Goal: Information Seeking & Learning: Learn about a topic

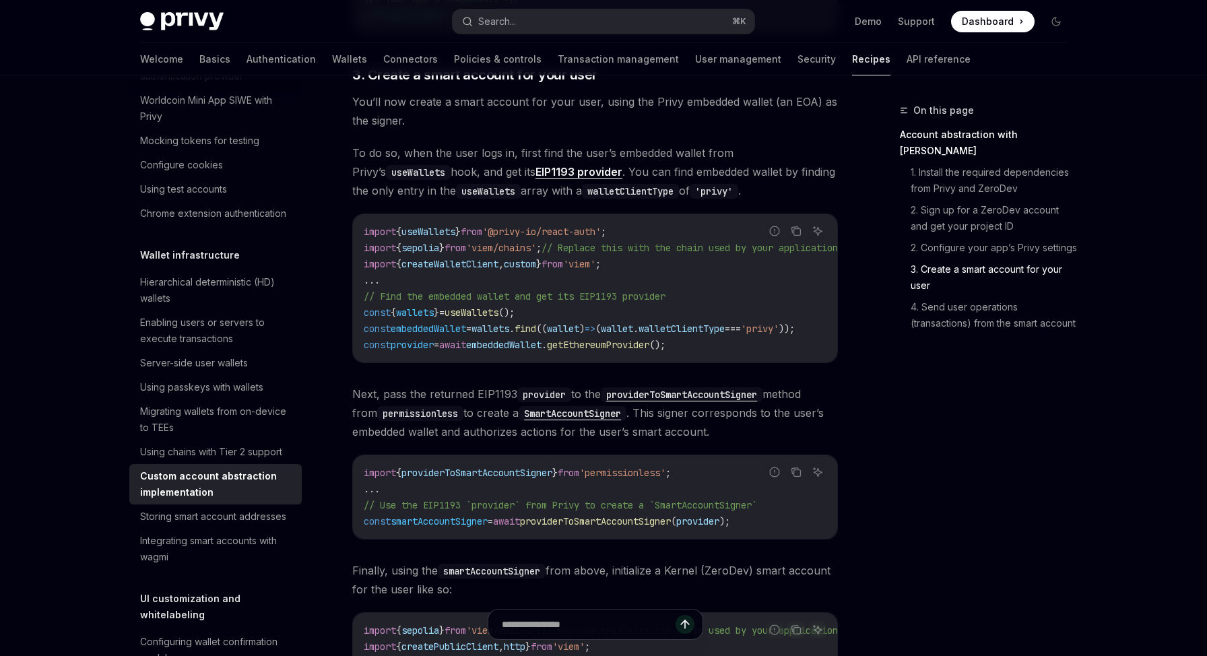
scroll to position [1297, 0]
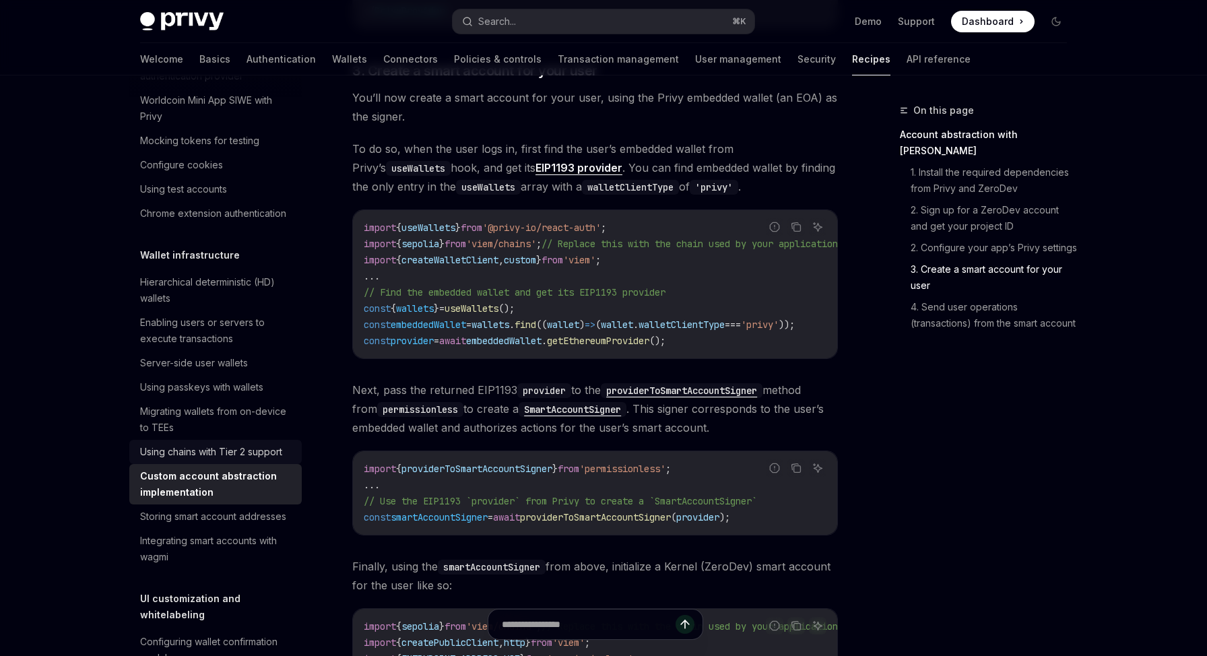
click at [240, 453] on div "Using chains with Tier 2 support" at bounding box center [211, 452] width 142 height 16
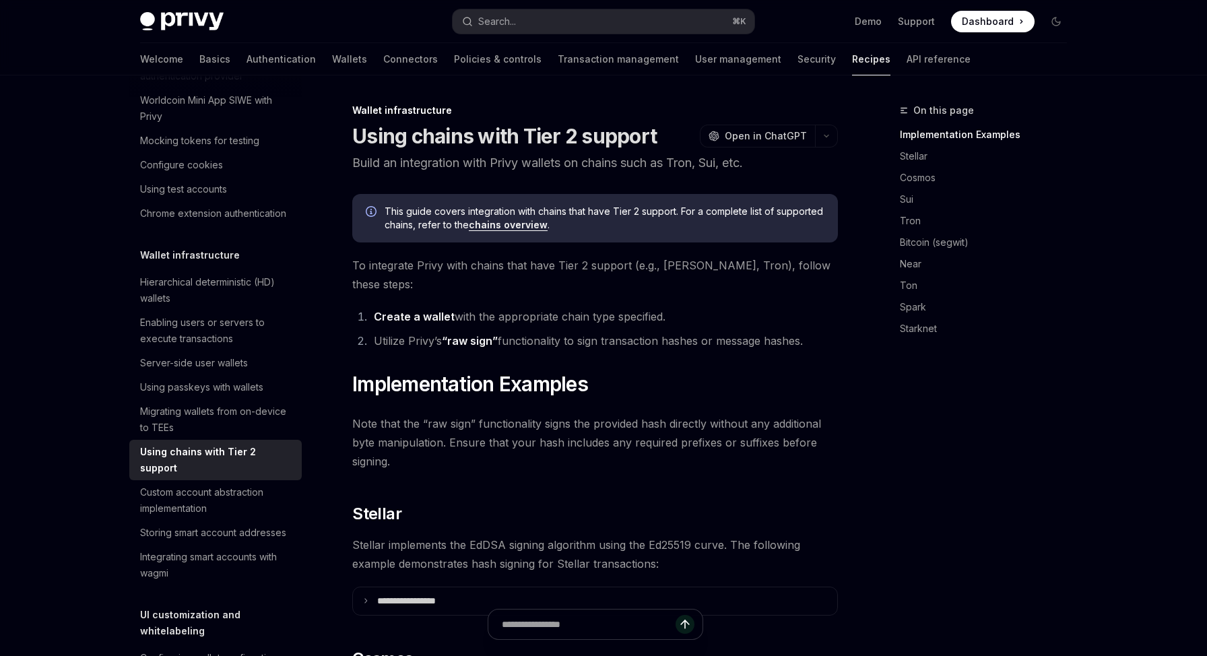
click at [406, 310] on link "Create a wallet" at bounding box center [414, 317] width 81 height 14
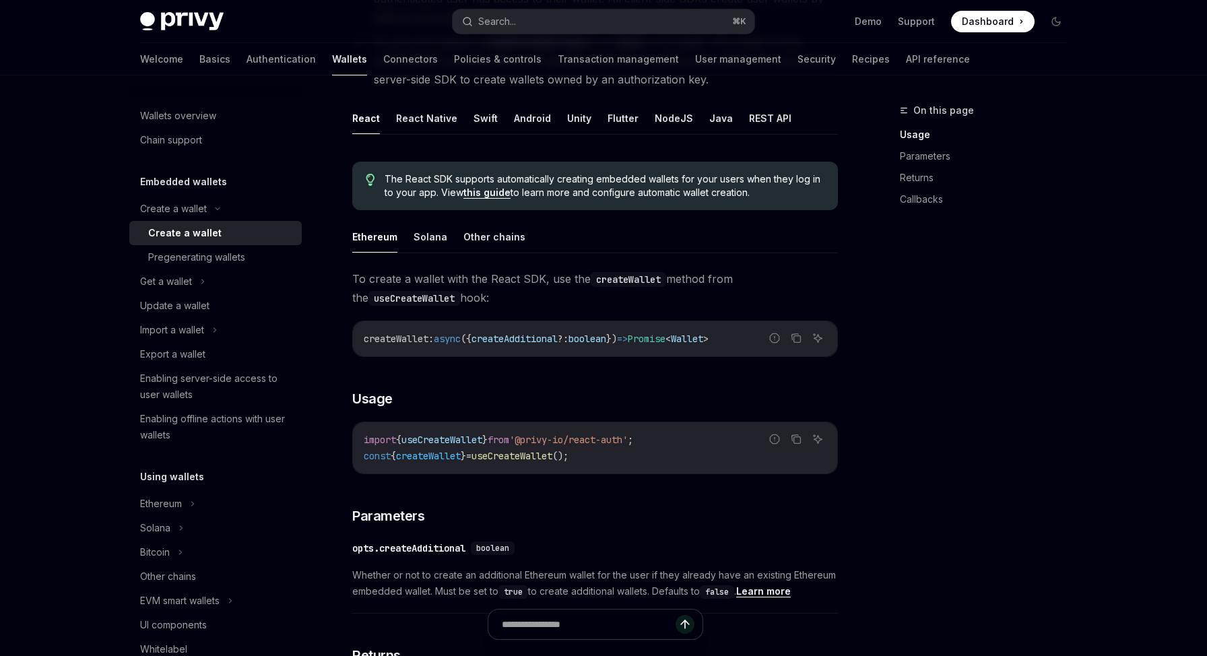
scroll to position [193, 0]
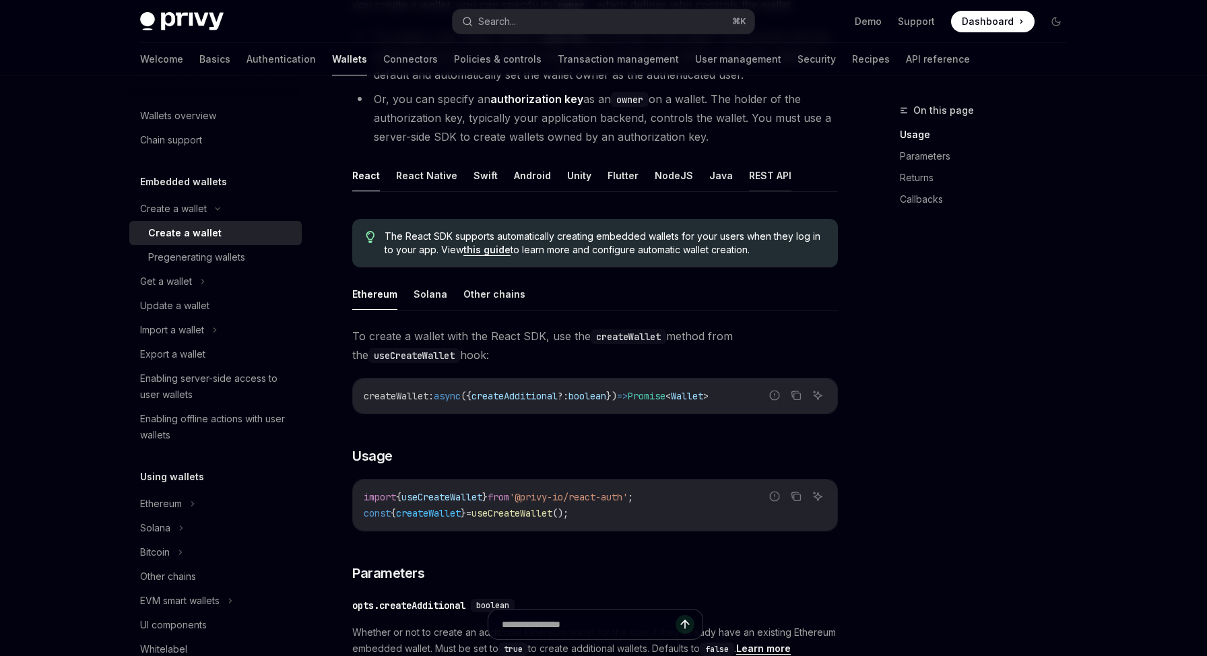
click at [763, 175] on button "REST API" at bounding box center [770, 176] width 42 height 32
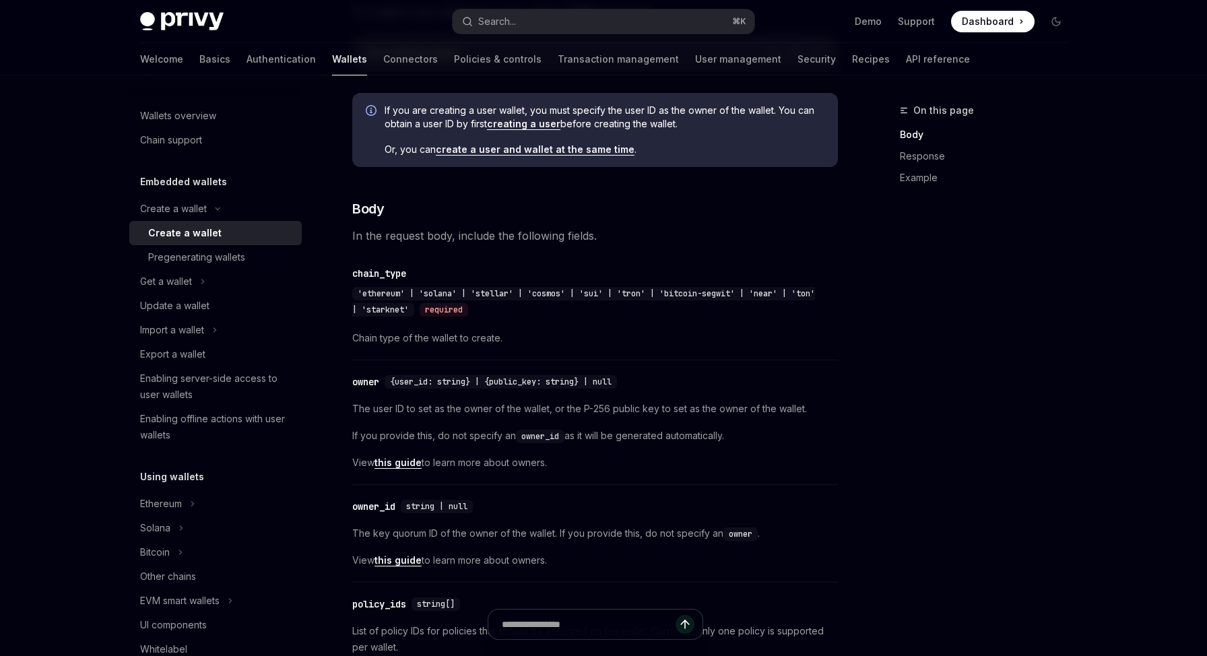
scroll to position [456, 0]
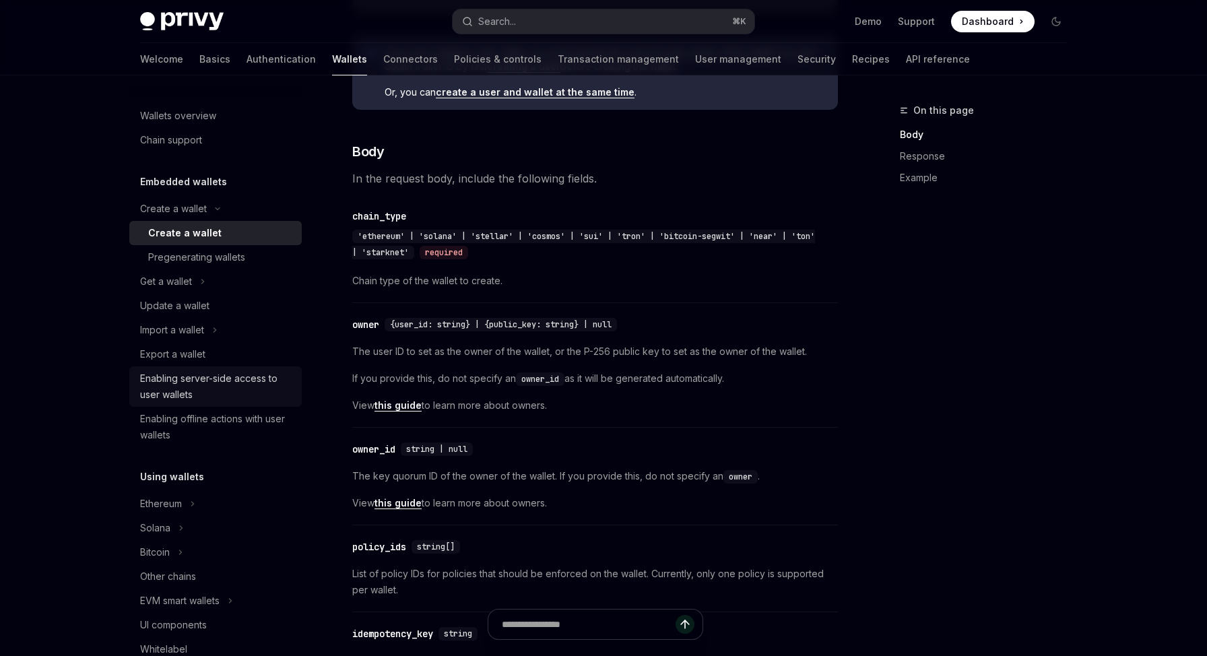
click at [181, 389] on div "Enabling server-side access to user wallets" at bounding box center [217, 386] width 154 height 32
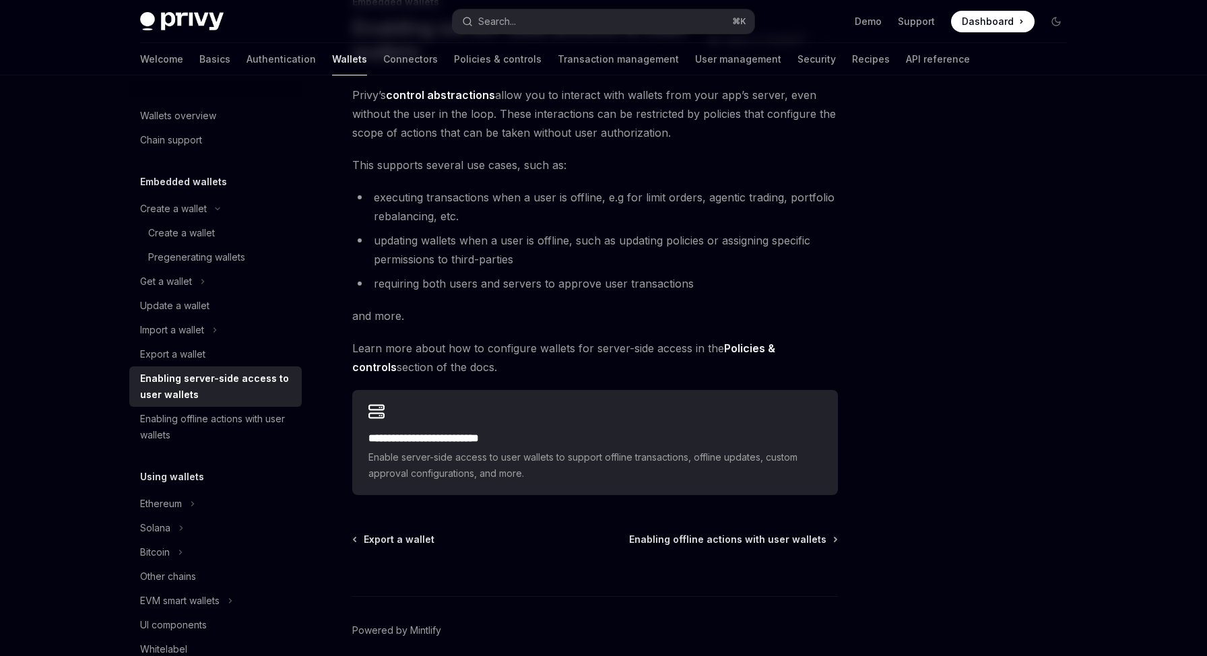
scroll to position [165, 0]
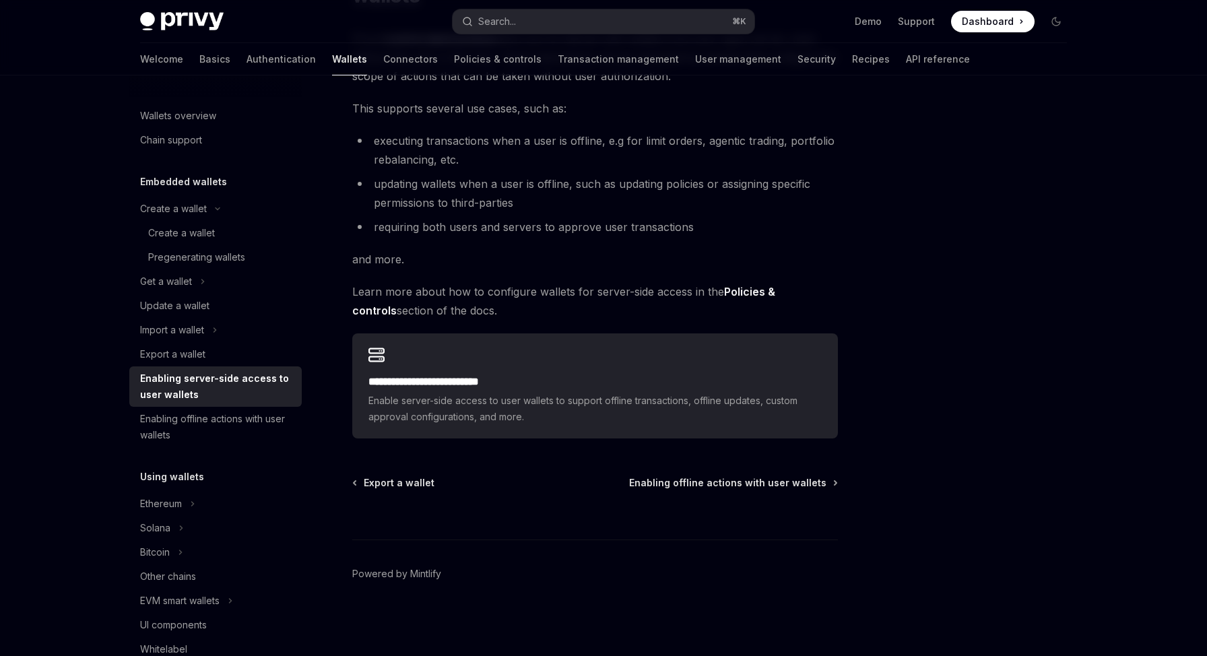
click at [721, 370] on div "**********" at bounding box center [595, 385] width 486 height 105
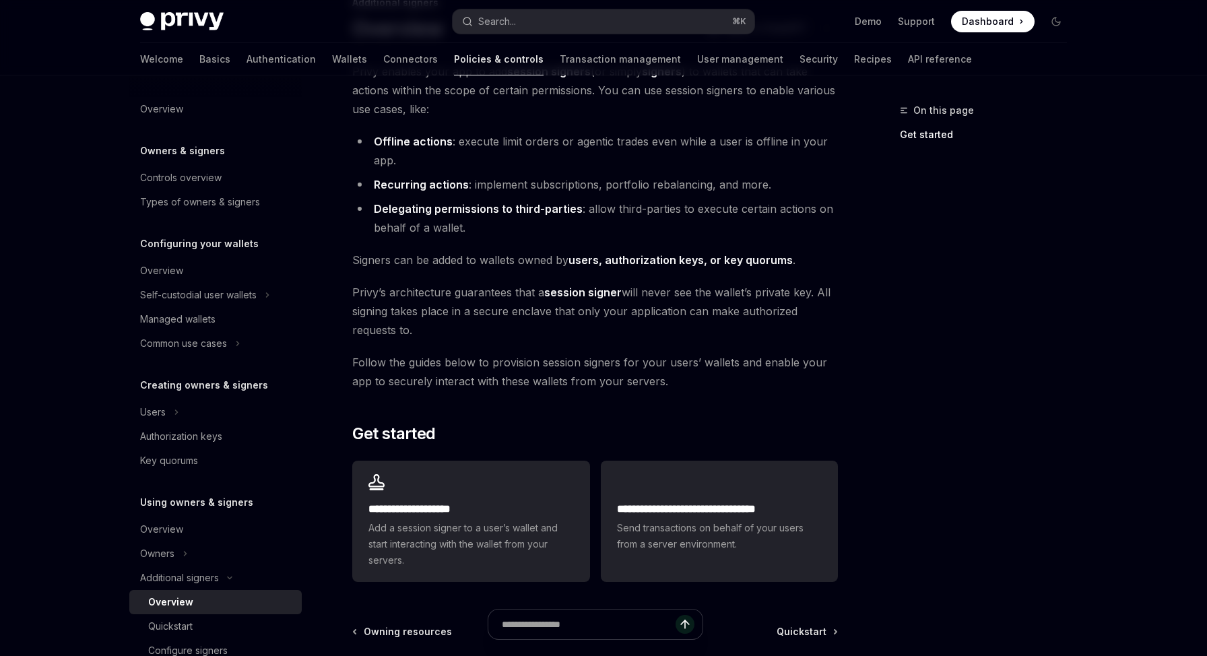
scroll to position [108, 0]
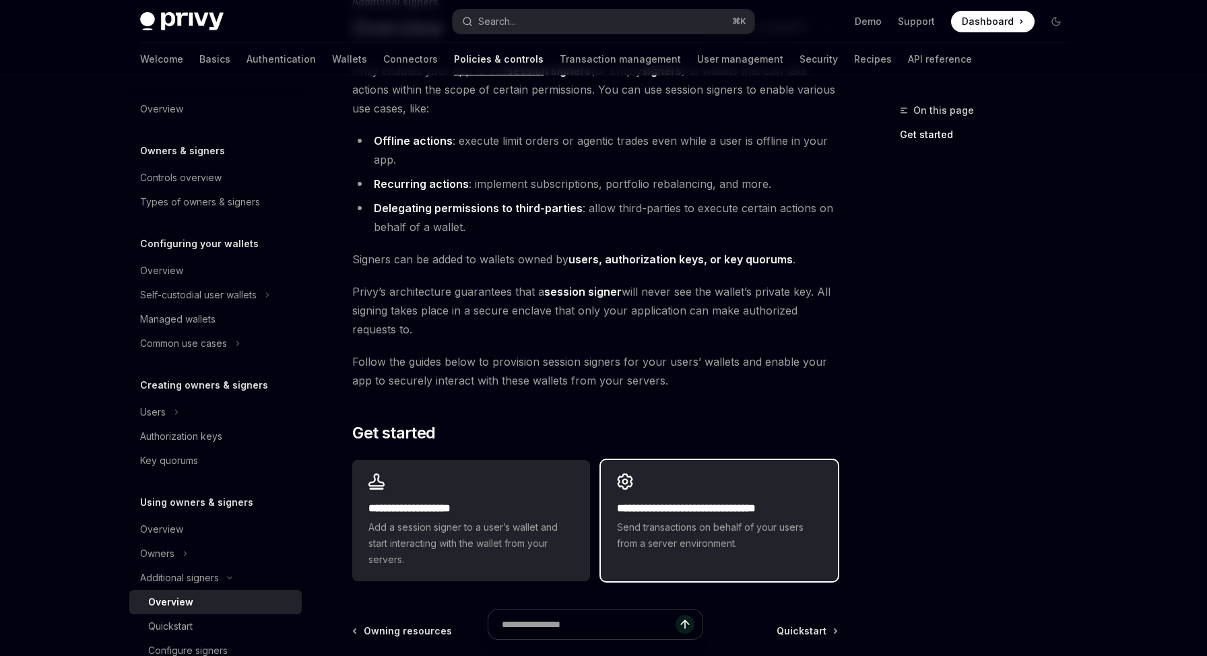
click at [713, 502] on h2 "**********" at bounding box center [719, 508] width 205 height 16
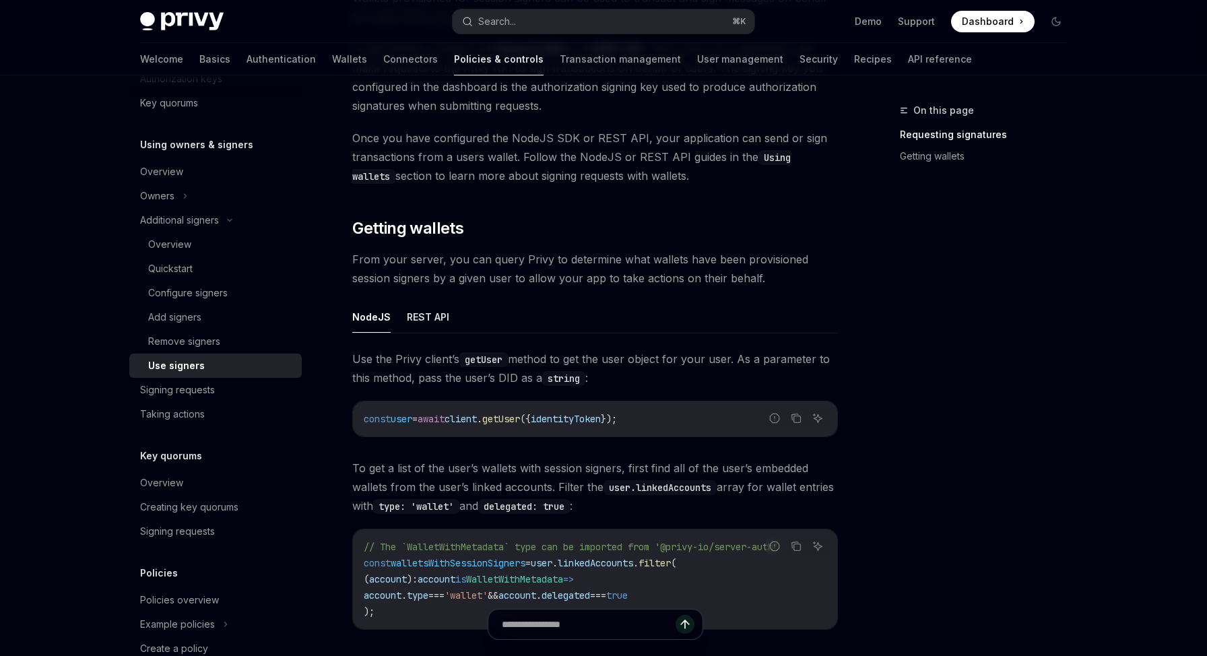
scroll to position [304, 0]
click at [432, 314] on button "REST API" at bounding box center [428, 315] width 42 height 32
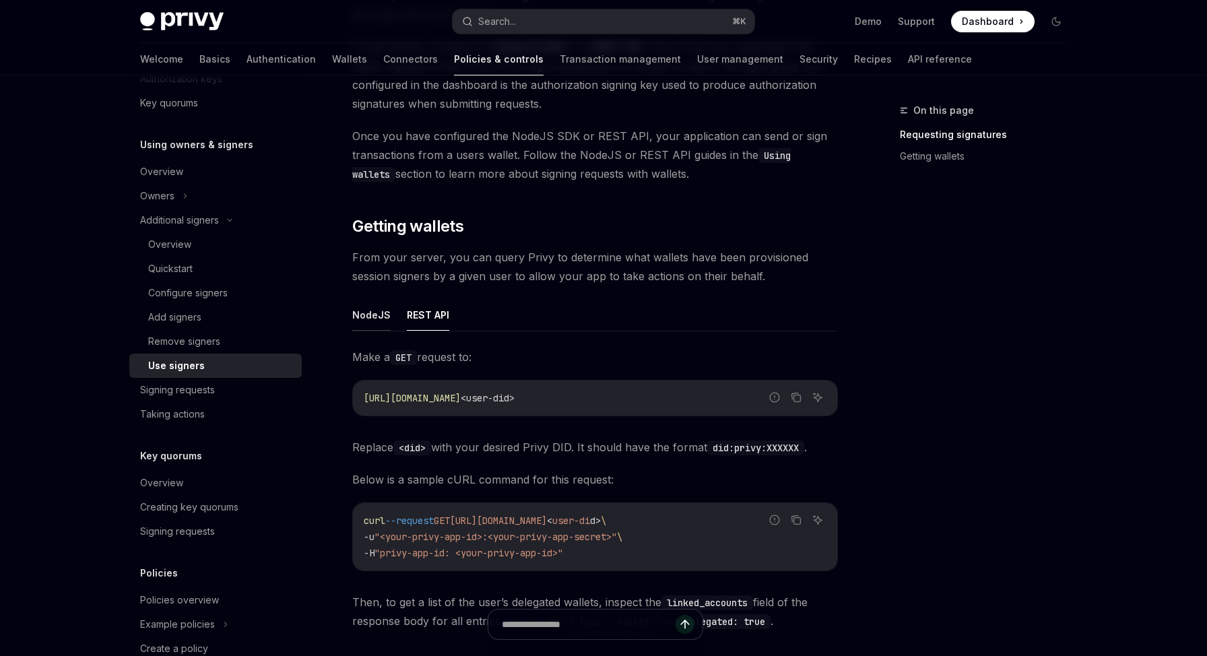
click at [377, 316] on button "NodeJS" at bounding box center [371, 315] width 38 height 32
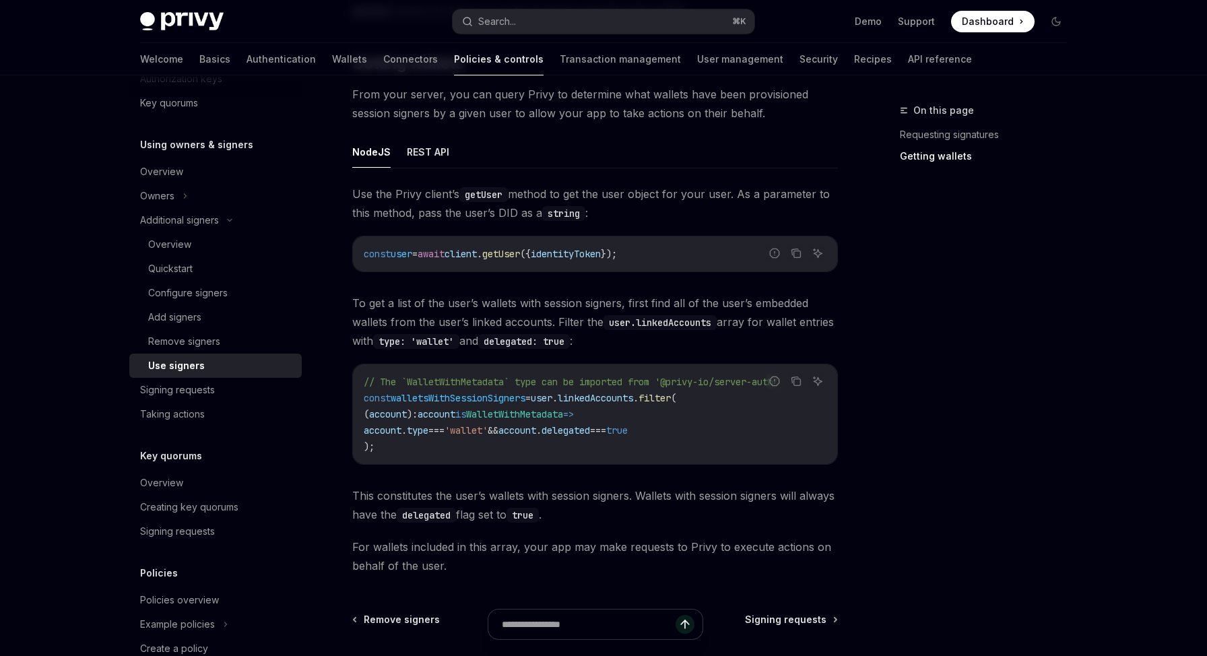
scroll to position [473, 0]
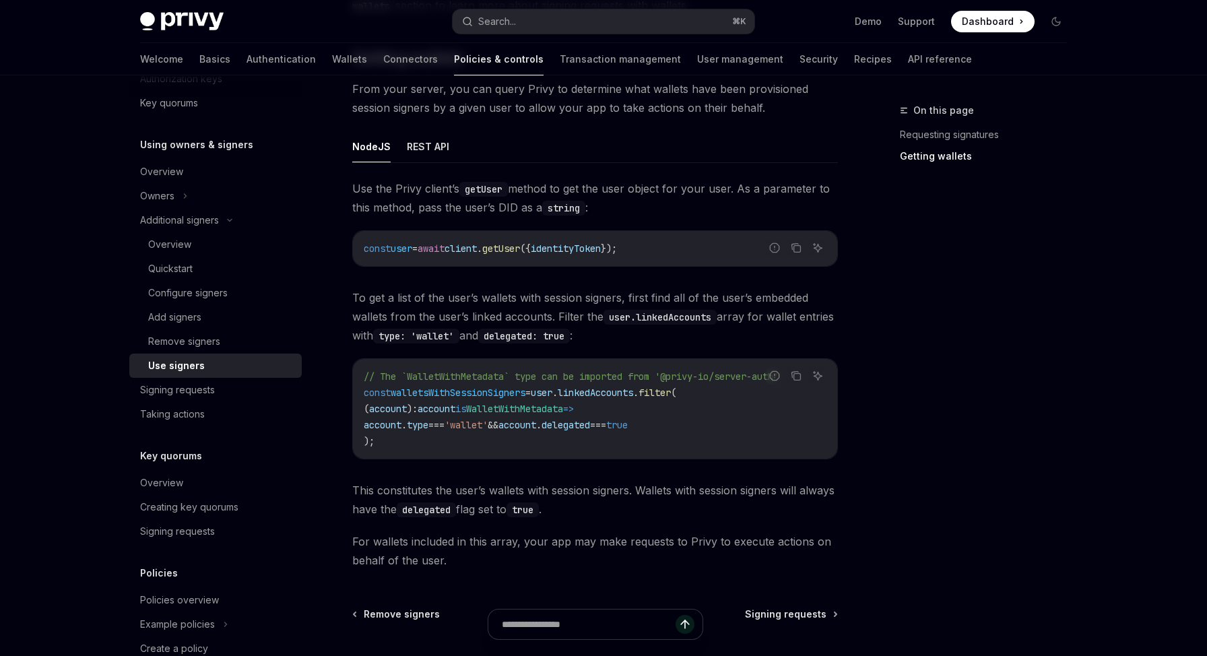
click at [812, 616] on div at bounding box center [595, 631] width 486 height 50
click at [800, 564] on span "For wallets included in this array, your app may make requests to Privy to exec…" at bounding box center [595, 551] width 486 height 38
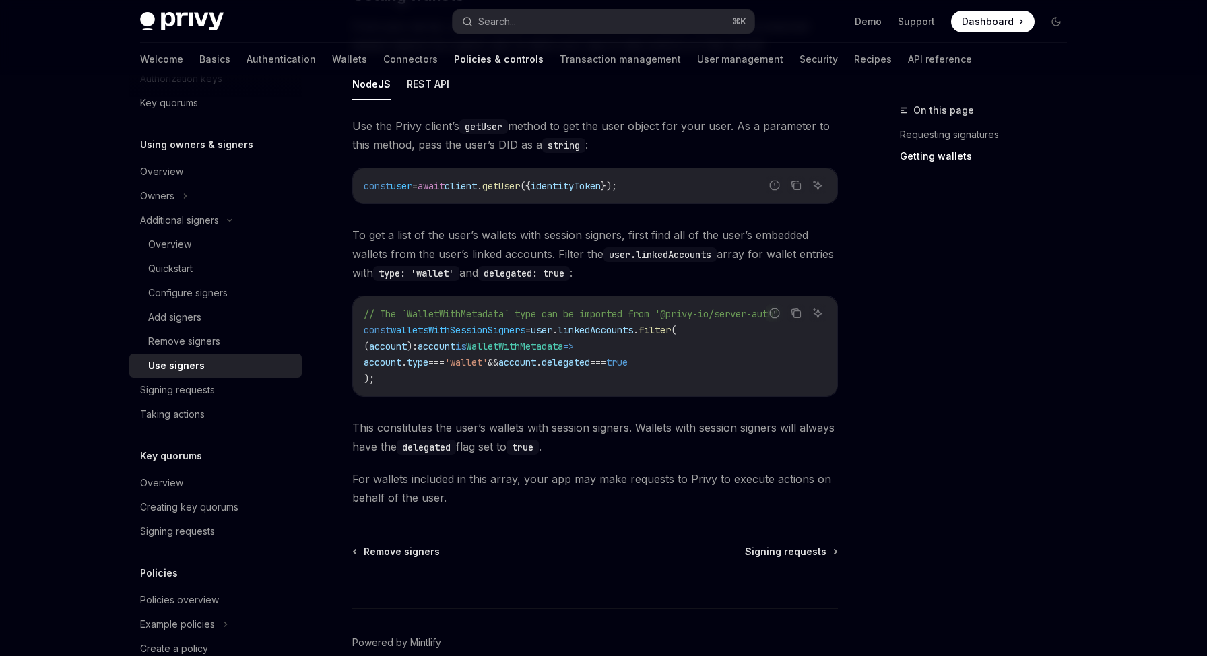
scroll to position [583, 0]
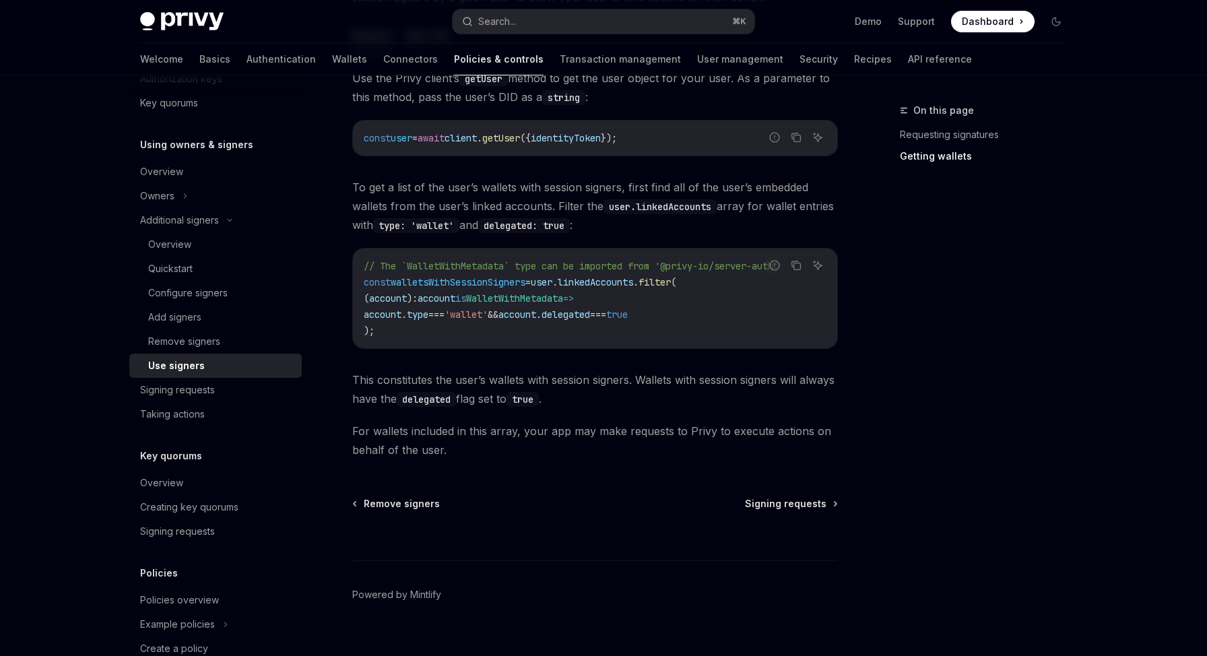
click at [787, 490] on div "Additional signers Use signers OpenAI Open in ChatGPT OpenAI Open in ChatGPT On…" at bounding box center [469, 98] width 744 height 1158
click at [788, 508] on span "Signing requests" at bounding box center [786, 503] width 82 height 13
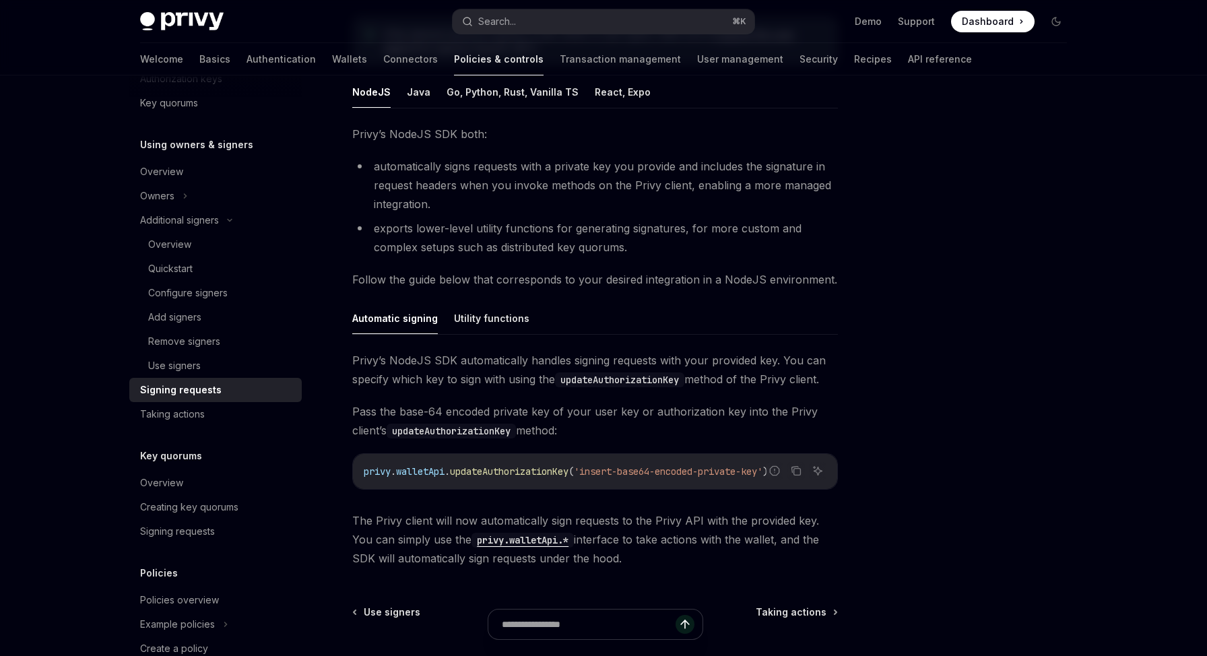
scroll to position [195, 0]
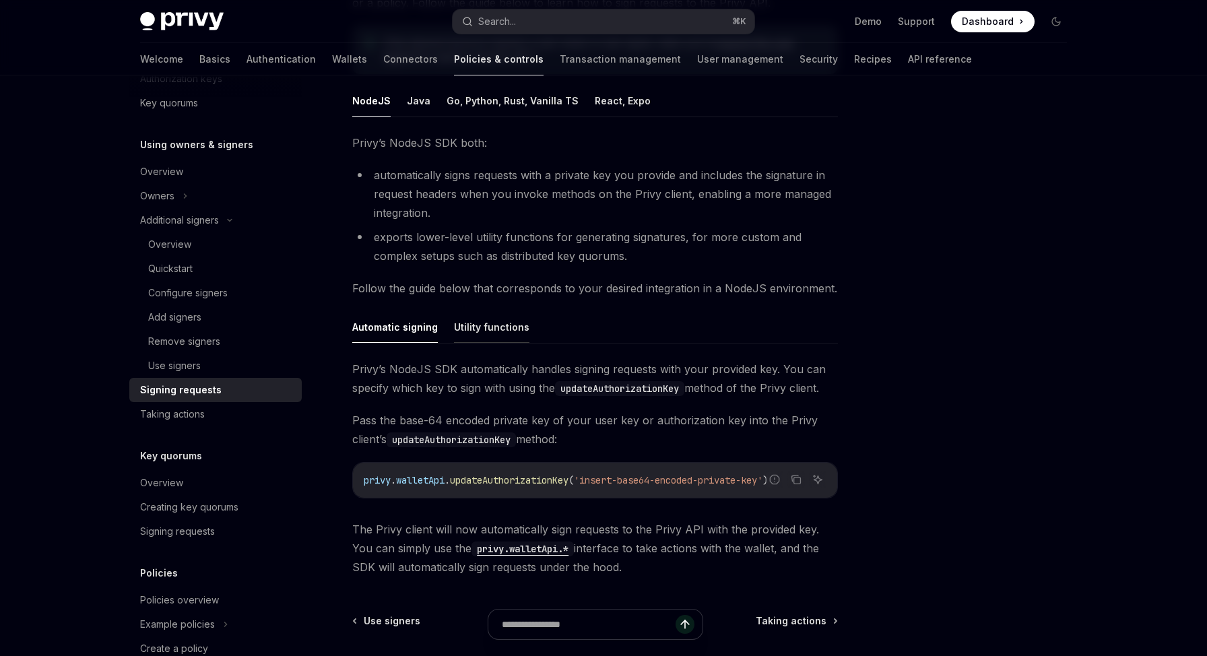
click at [497, 325] on button "Utility functions" at bounding box center [491, 327] width 75 height 32
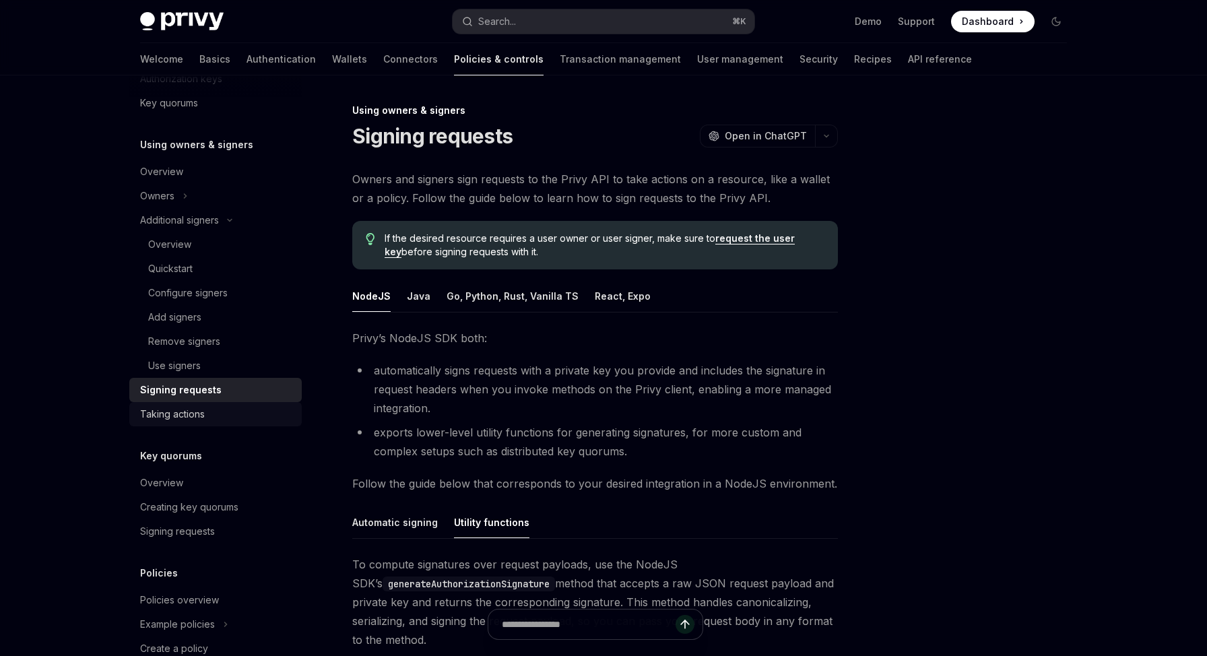
click at [201, 413] on div "Taking actions" at bounding box center [172, 414] width 65 height 16
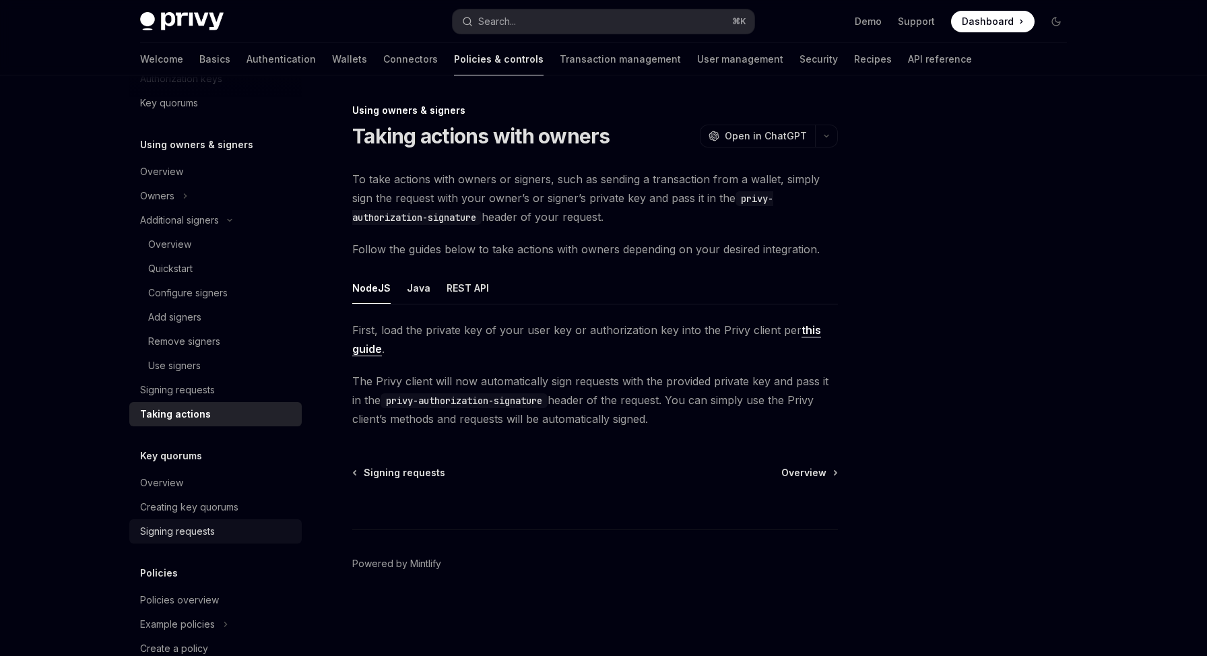
click at [207, 527] on div "Signing requests" at bounding box center [177, 531] width 75 height 16
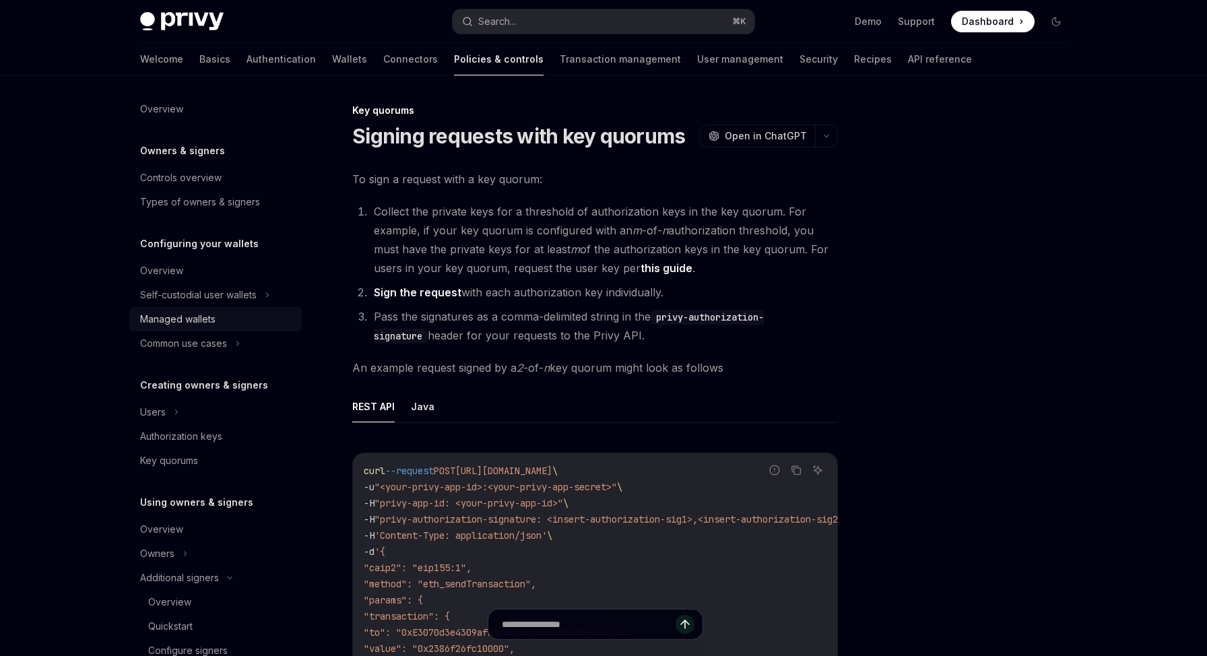
click at [207, 321] on div "Managed wallets" at bounding box center [177, 319] width 75 height 16
type textarea "*"
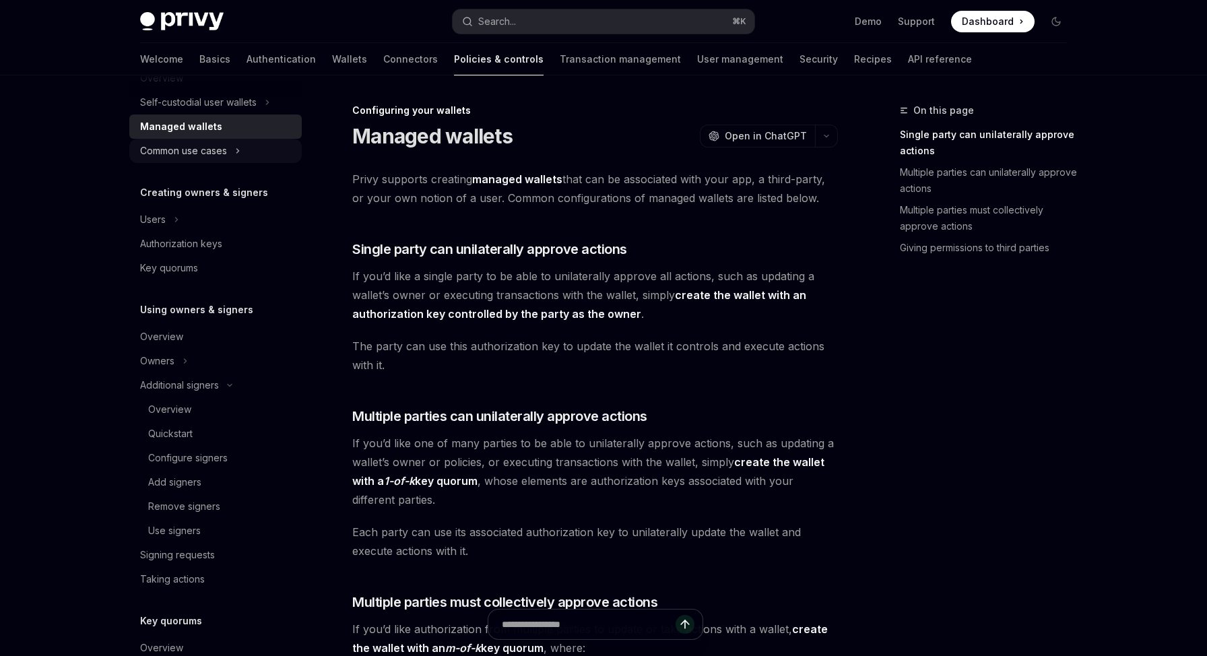
scroll to position [284, 0]
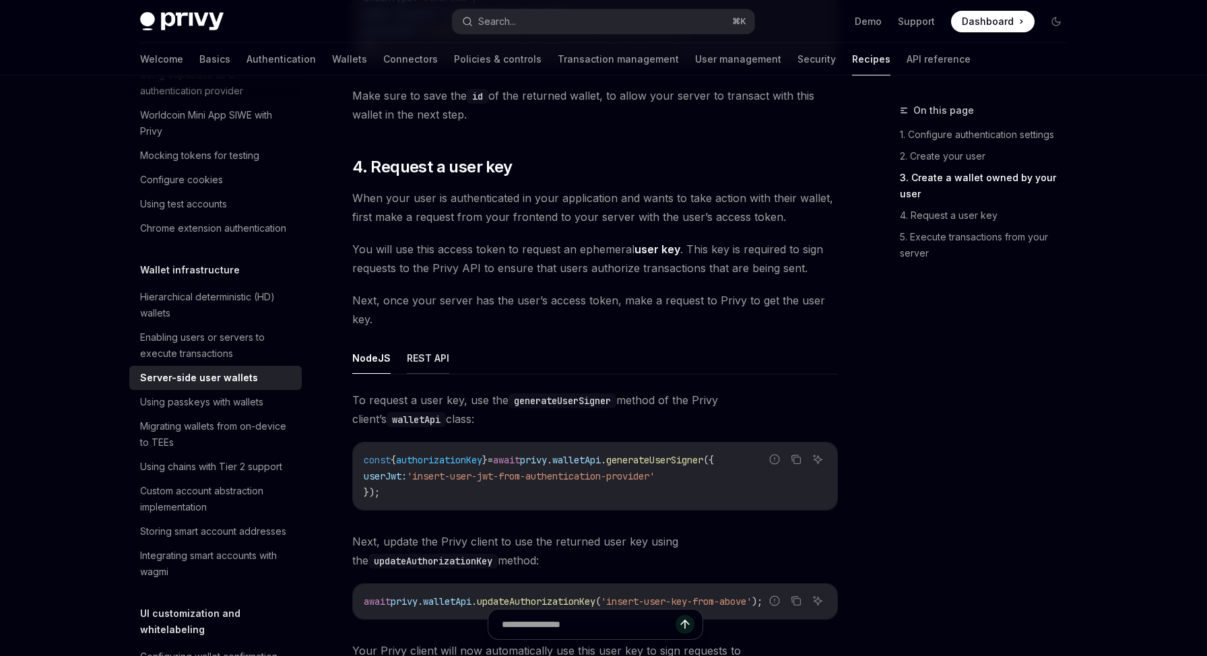
scroll to position [1945, 0]
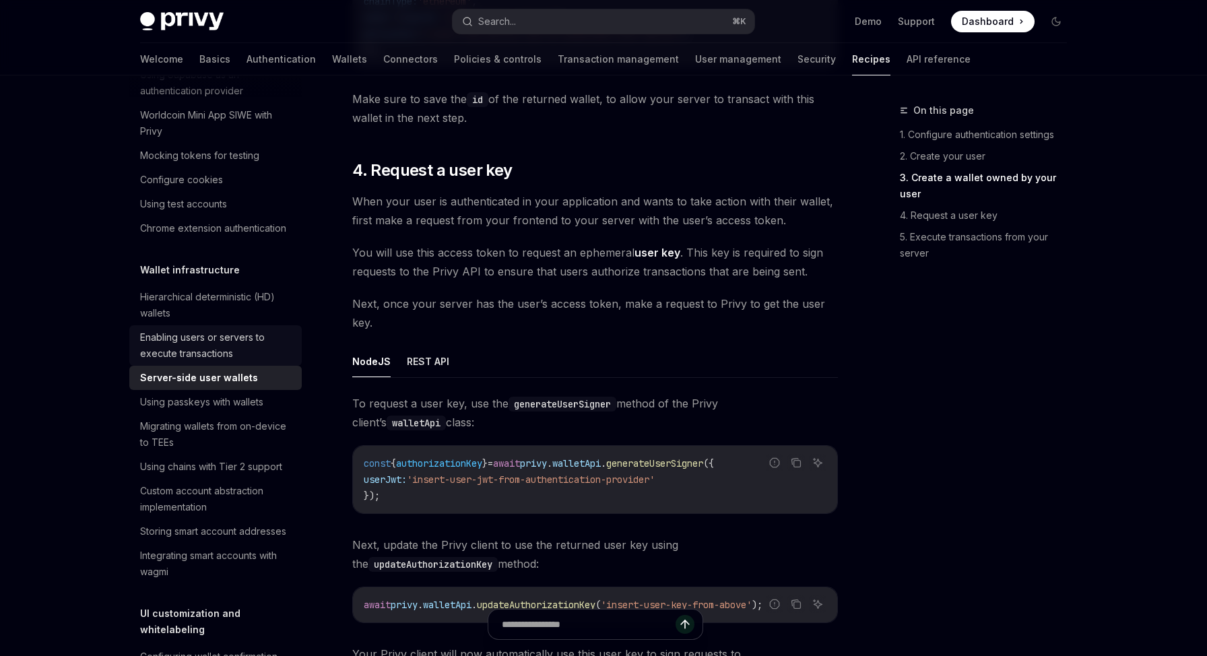
click at [223, 343] on div "Enabling users or servers to execute transactions" at bounding box center [217, 345] width 154 height 32
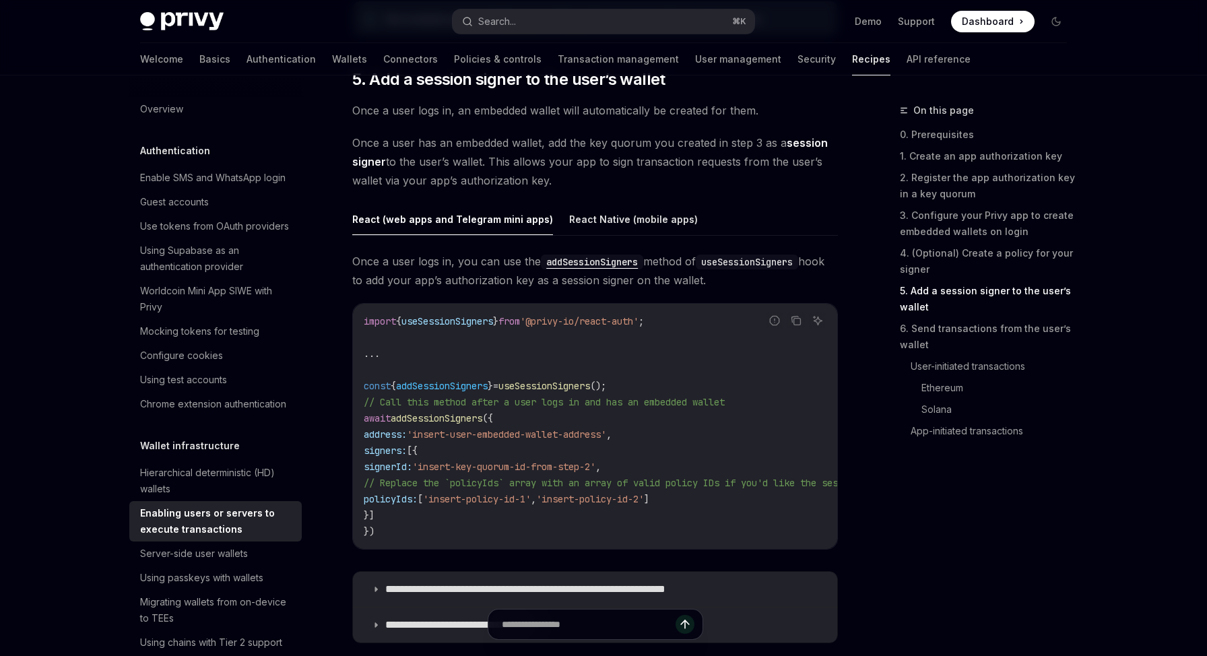
scroll to position [2232, 0]
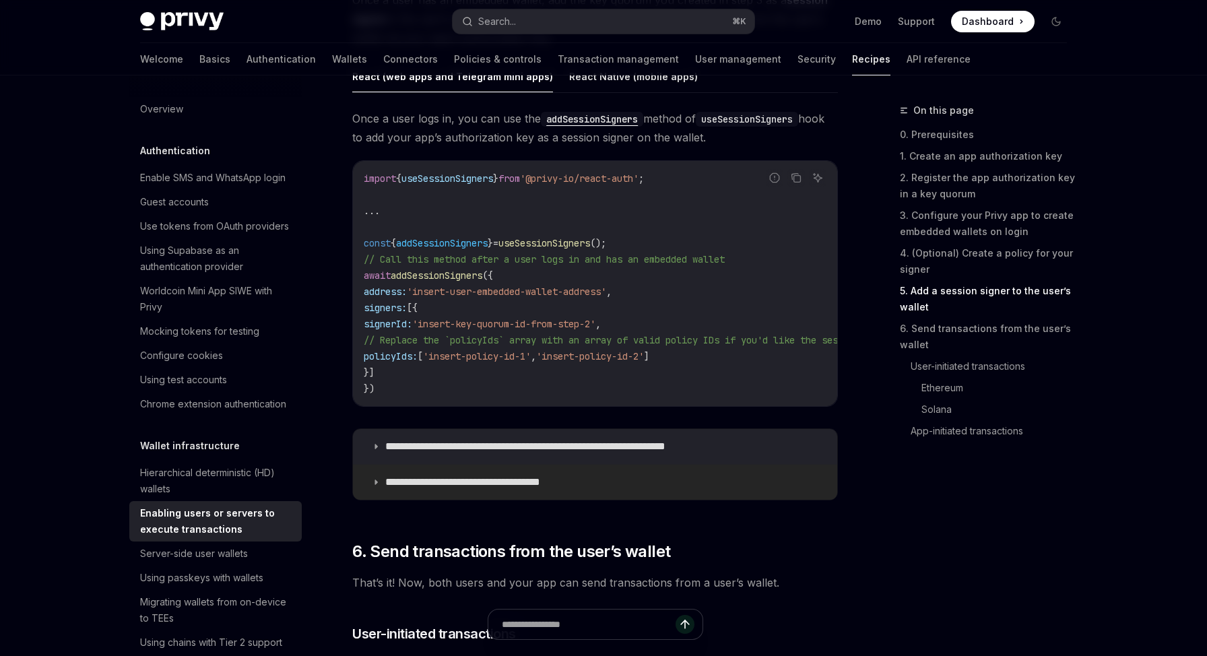
click at [379, 486] on icon at bounding box center [376, 482] width 8 height 8
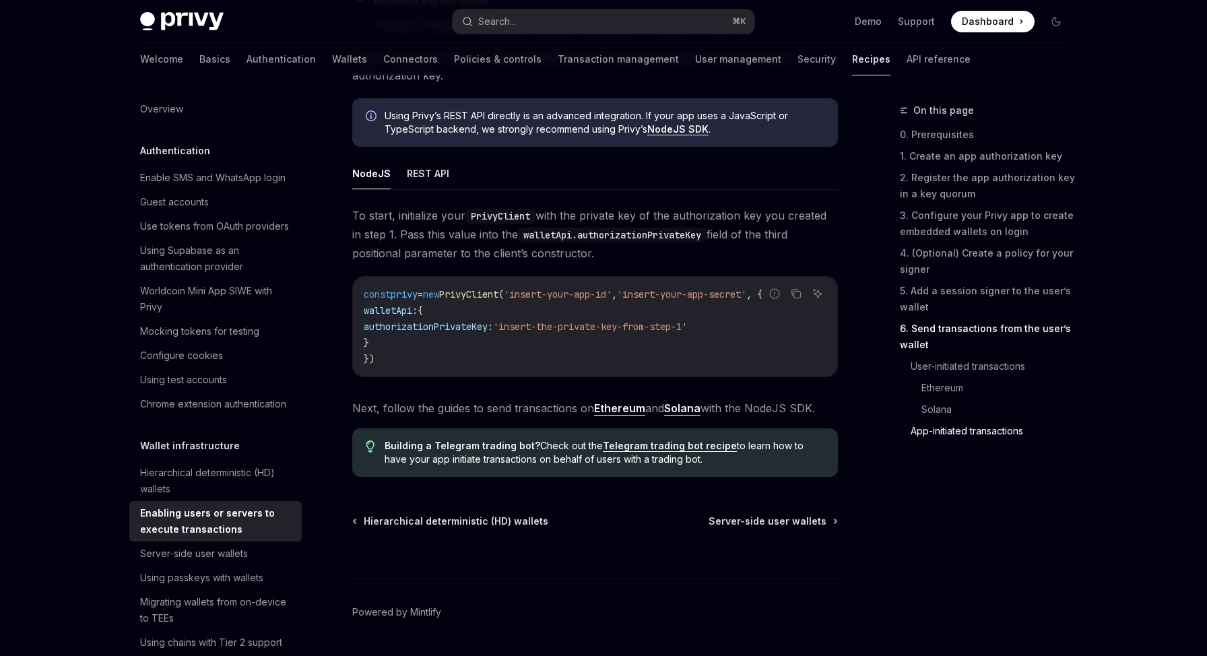
scroll to position [3808, 0]
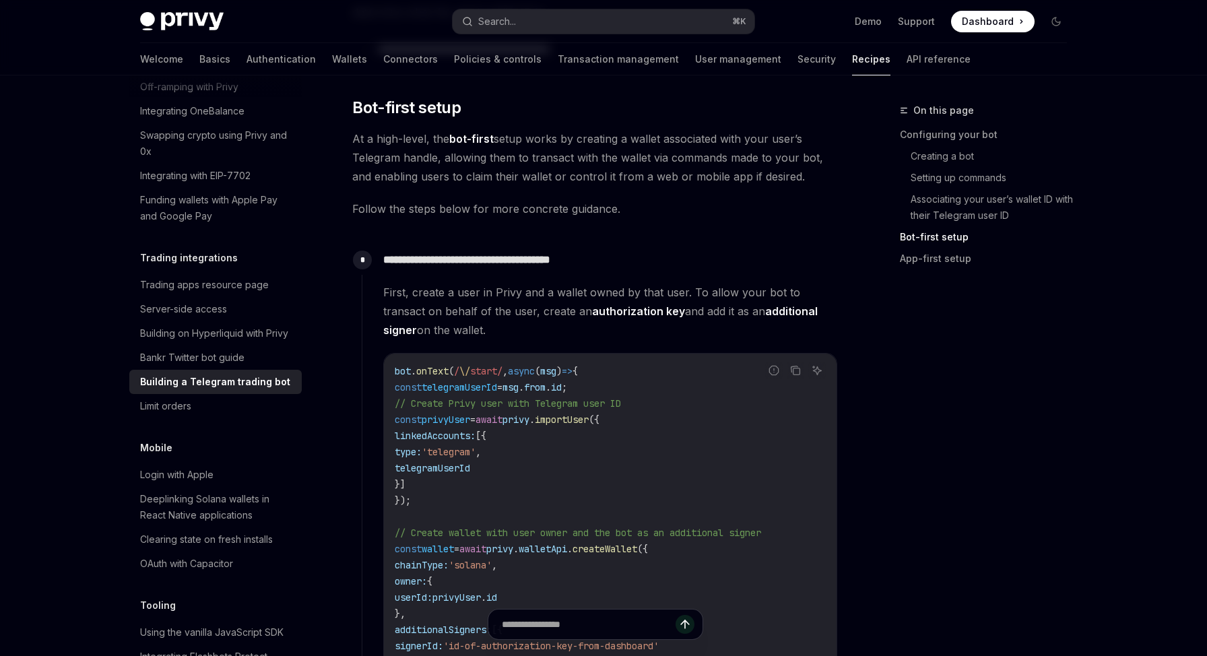
scroll to position [967, 0]
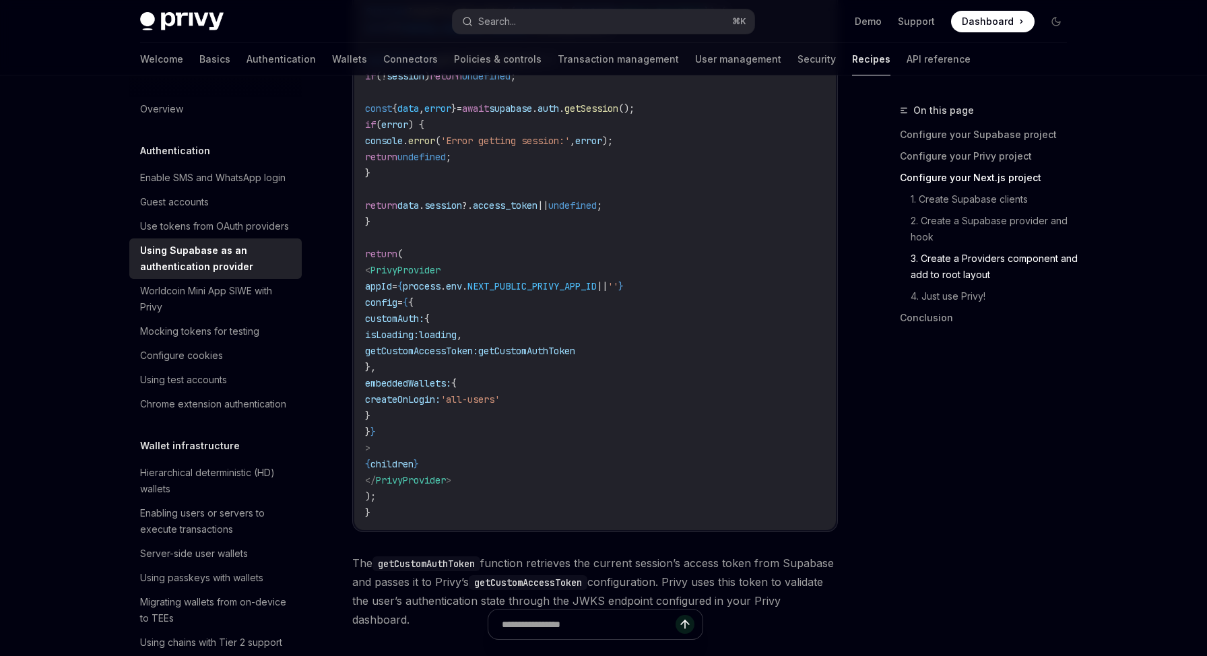
scroll to position [2784, 0]
